Goal: Book appointment/travel/reservation

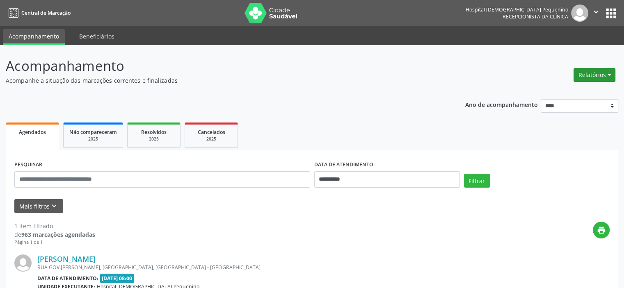
click at [596, 75] on button "Relatórios" at bounding box center [594, 75] width 42 height 14
click at [583, 89] on link "Agendamentos" at bounding box center [571, 92] width 88 height 11
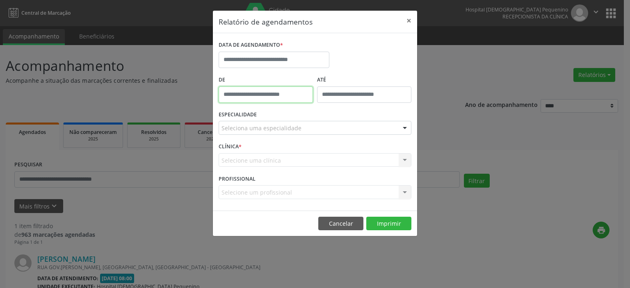
click at [297, 99] on body "**********" at bounding box center [315, 144] width 630 height 288
type input "*****"
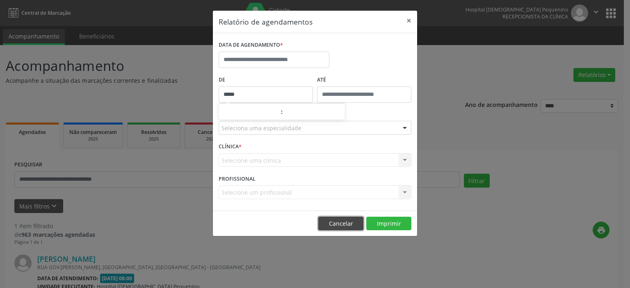
click at [349, 218] on button "Cancelar" at bounding box center [340, 224] width 45 height 14
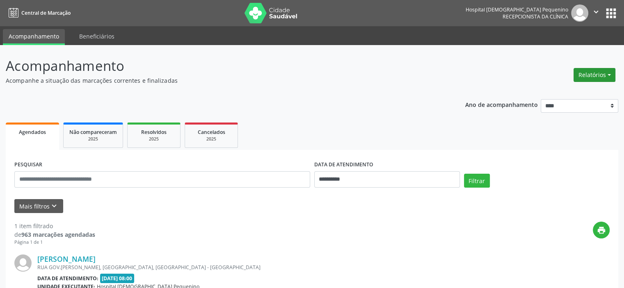
click at [588, 76] on button "Relatórios" at bounding box center [594, 75] width 42 height 14
click at [577, 95] on link "Agendamentos" at bounding box center [571, 92] width 88 height 11
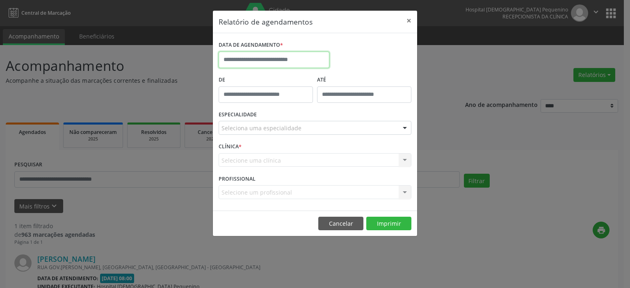
click at [299, 56] on input "text" at bounding box center [274, 60] width 111 height 16
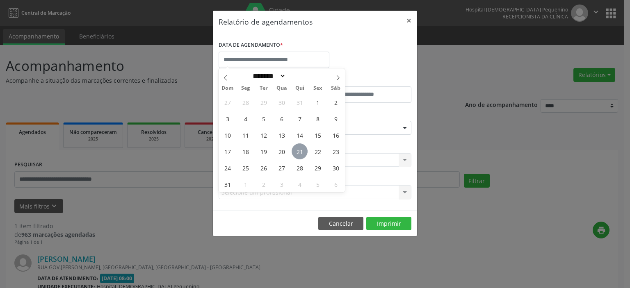
click at [297, 152] on span "21" at bounding box center [300, 152] width 16 height 16
type input "**********"
click at [297, 152] on span "21" at bounding box center [300, 152] width 16 height 16
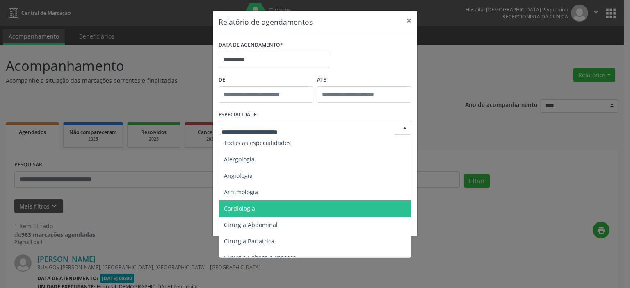
click at [283, 207] on span "Cardiologia" at bounding box center [315, 209] width 193 height 16
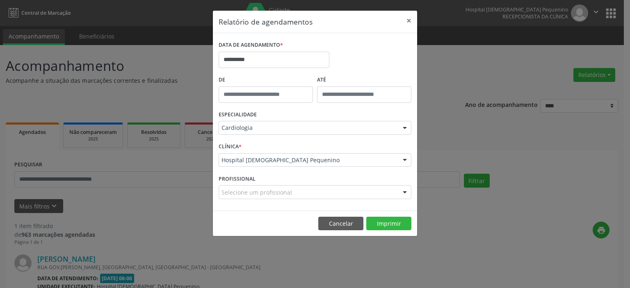
click at [298, 190] on div "Selecione um profissional" at bounding box center [315, 192] width 193 height 14
click at [298, 190] on input "text" at bounding box center [307, 196] width 173 height 16
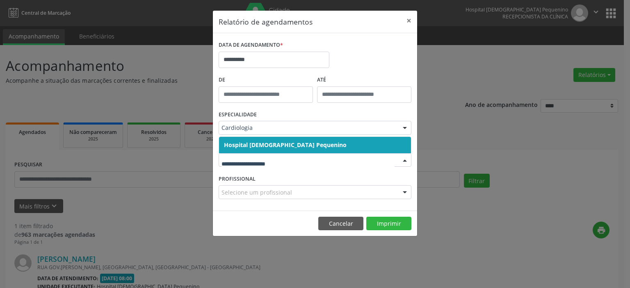
click at [305, 141] on span "Hospital [DEMOGRAPHIC_DATA] Pequenino" at bounding box center [315, 145] width 192 height 16
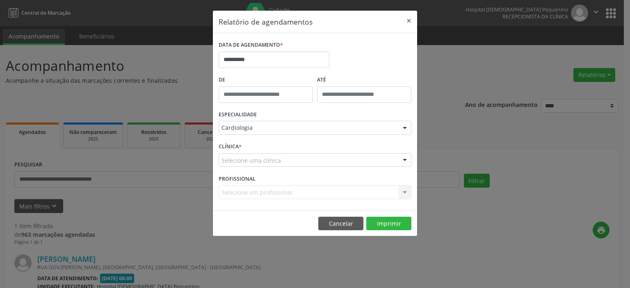
click at [300, 157] on div "Selecione uma clínica" at bounding box center [315, 160] width 193 height 14
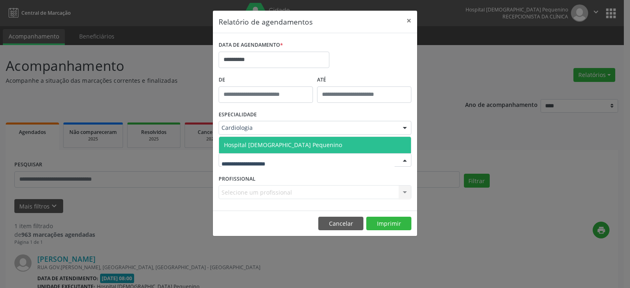
click at [301, 147] on span "Hospital [DEMOGRAPHIC_DATA] Pequenino" at bounding box center [315, 145] width 192 height 16
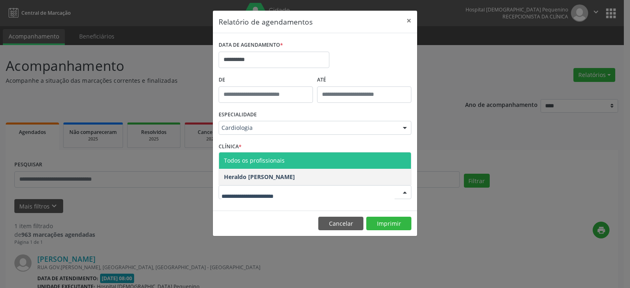
click at [303, 196] on input "text" at bounding box center [307, 196] width 173 height 16
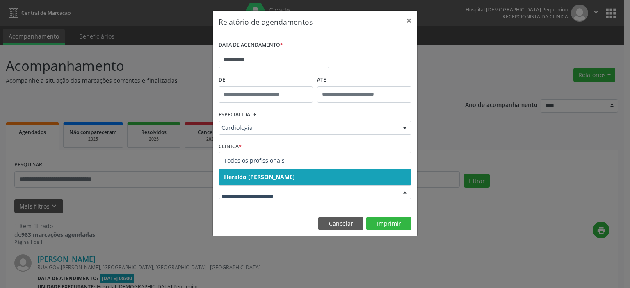
click at [311, 182] on span "Heraldo [PERSON_NAME]" at bounding box center [315, 177] width 192 height 16
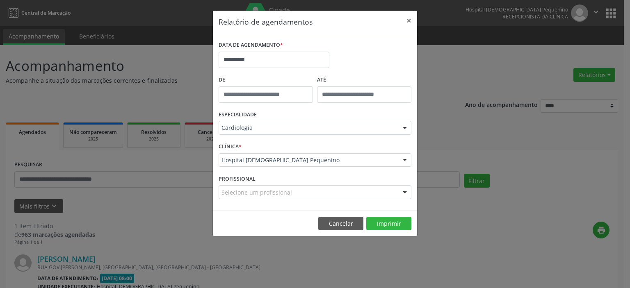
click at [307, 190] on div "Selecione um profissional" at bounding box center [315, 192] width 193 height 14
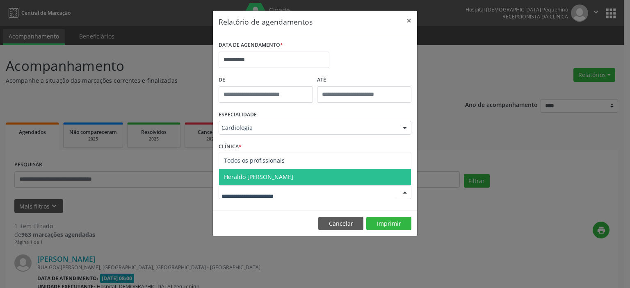
click at [308, 179] on span "Heraldo [PERSON_NAME]" at bounding box center [315, 177] width 192 height 16
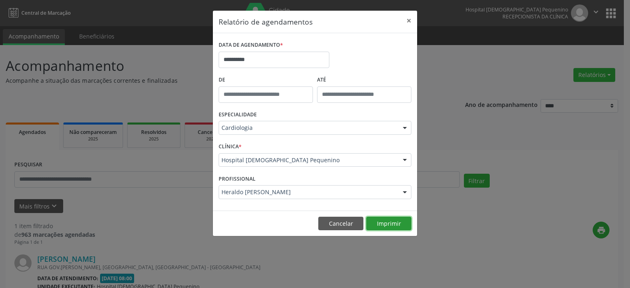
click at [374, 219] on button "Imprimir" at bounding box center [388, 224] width 45 height 14
click at [335, 224] on button "Cancelar" at bounding box center [340, 224] width 45 height 14
